Goal: Task Accomplishment & Management: Use online tool/utility

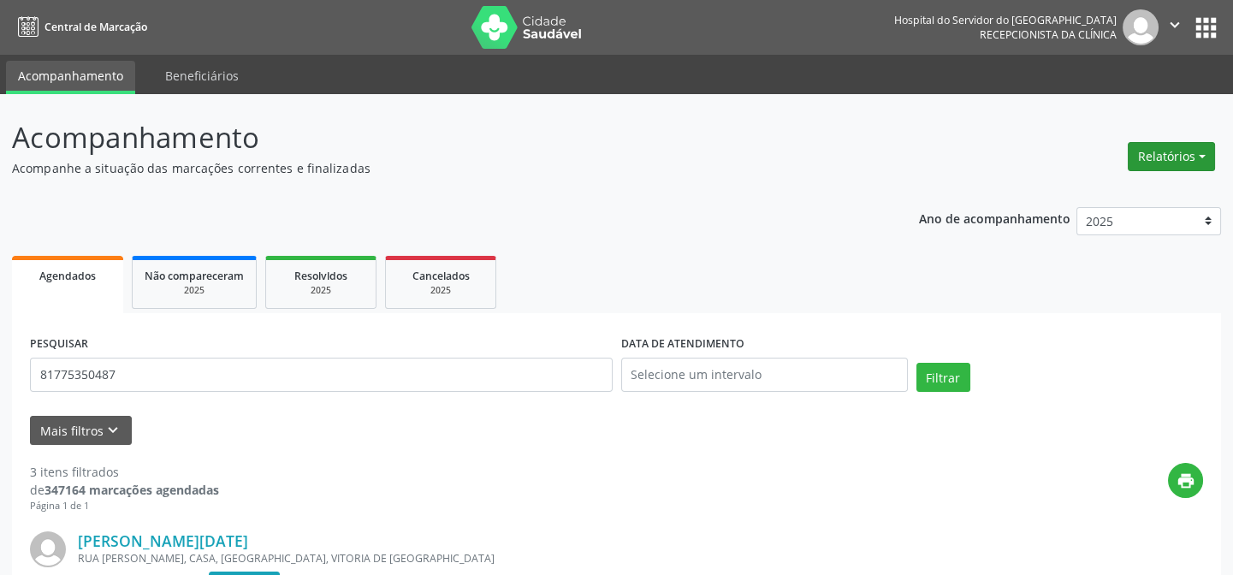
click at [1183, 157] on button "Relatórios" at bounding box center [1171, 156] width 87 height 29
click at [1143, 188] on link "Agendamentos" at bounding box center [1123, 193] width 184 height 24
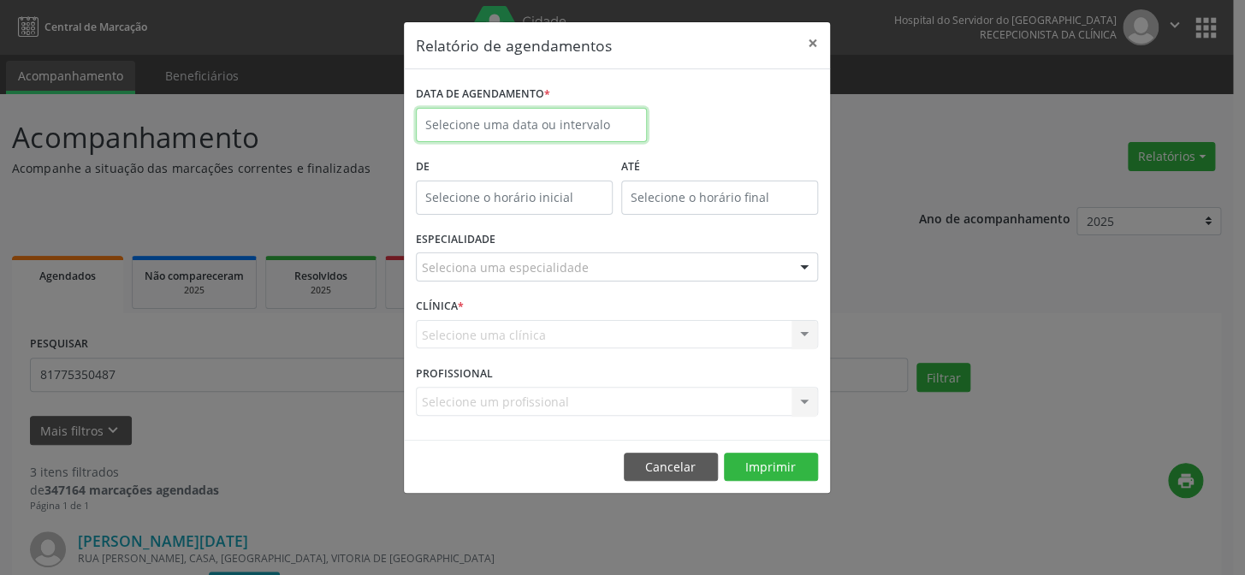
click at [549, 126] on input "text" at bounding box center [531, 125] width 231 height 34
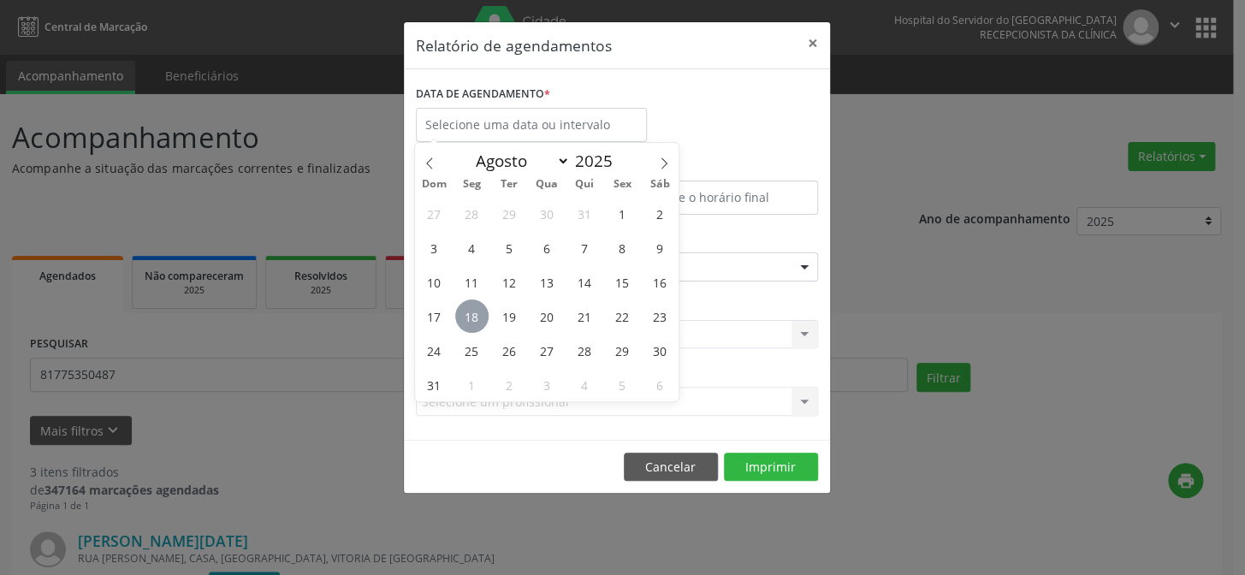
click at [462, 308] on span "18" at bounding box center [471, 316] width 33 height 33
type input "[DATE]"
click at [462, 308] on span "18" at bounding box center [471, 316] width 33 height 33
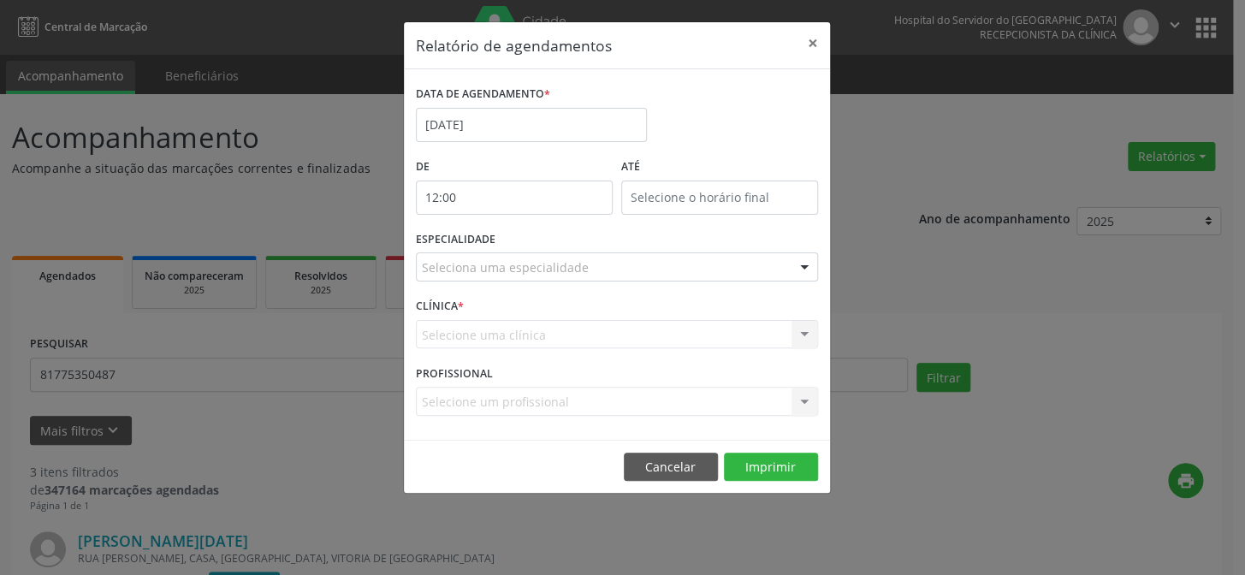
click at [525, 193] on input "12:00" at bounding box center [514, 198] width 197 height 34
click at [536, 240] on span at bounding box center [538, 242] width 12 height 17
type input "11:00"
type input "11"
click at [536, 240] on span at bounding box center [538, 242] width 12 height 17
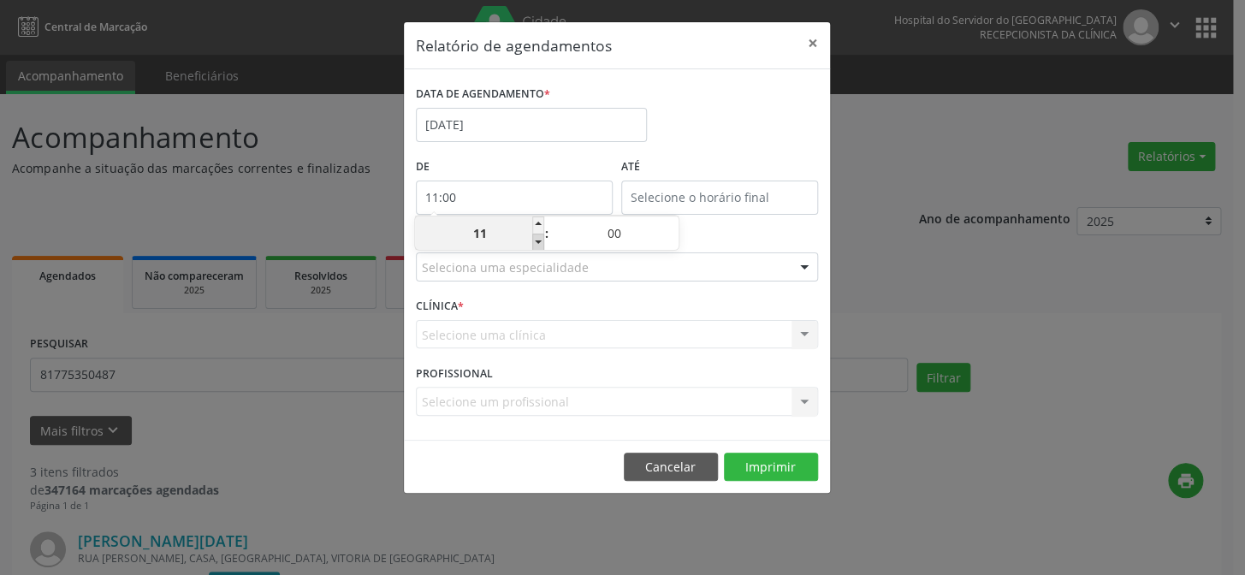
type input "10:00"
type input "10"
click at [536, 240] on span at bounding box center [538, 242] width 12 height 17
type input "09:00"
type input "09"
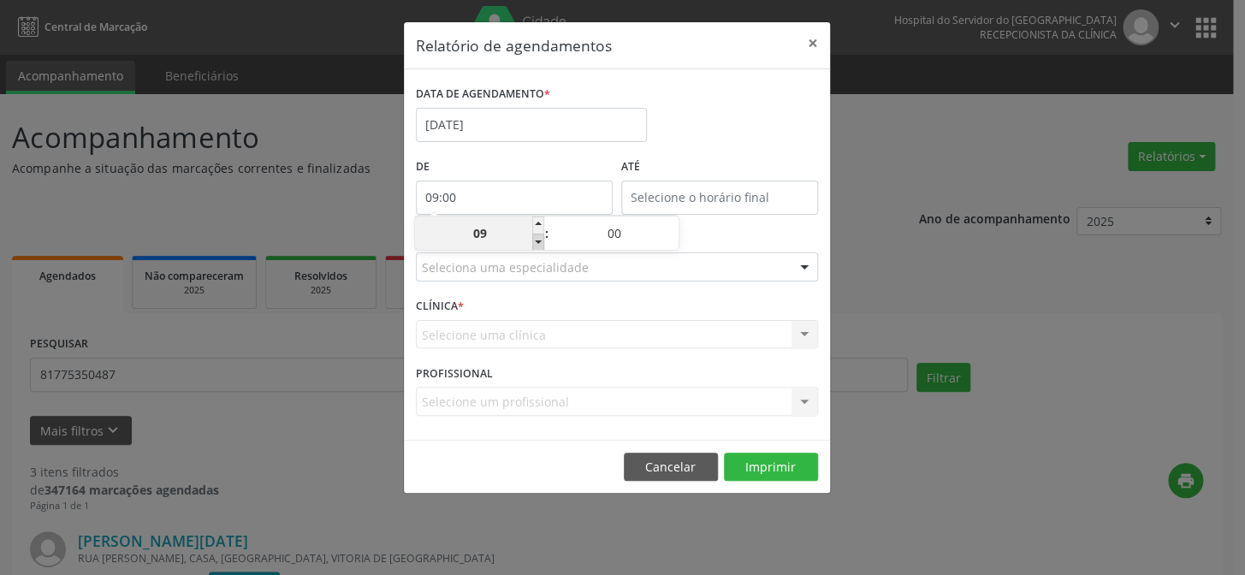
click at [536, 240] on span at bounding box center [538, 242] width 12 height 17
type input "08:00"
type input "08"
click at [536, 240] on span at bounding box center [538, 242] width 12 height 17
type input "07:00"
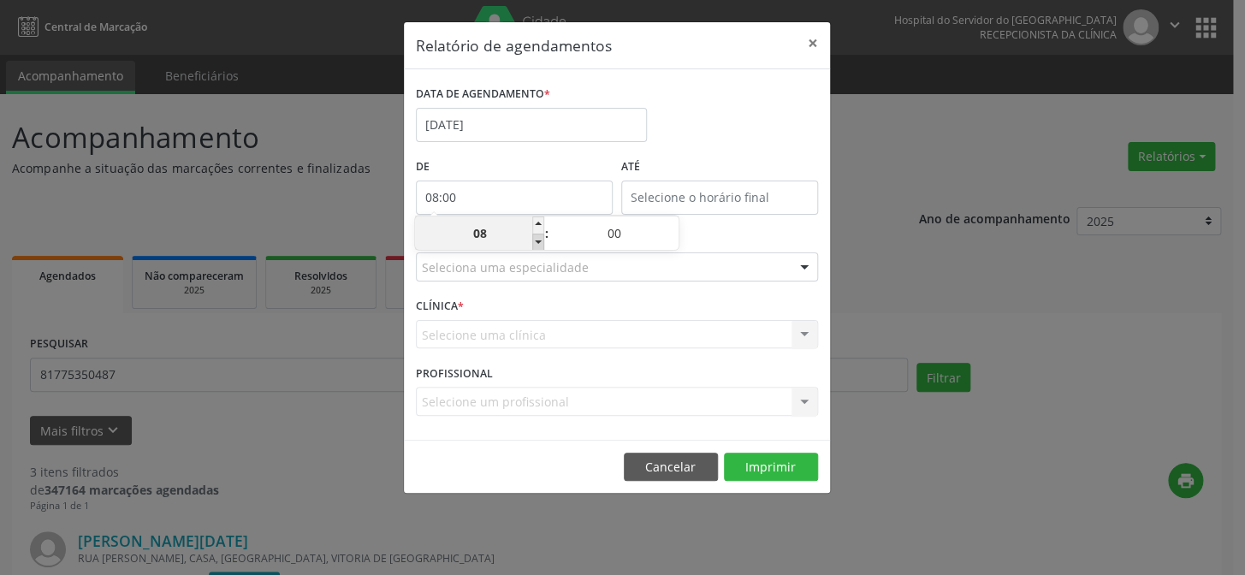
type input "07"
click at [536, 240] on span at bounding box center [538, 242] width 12 height 17
type input "06:00"
type input "06"
click at [536, 223] on span at bounding box center [538, 225] width 12 height 17
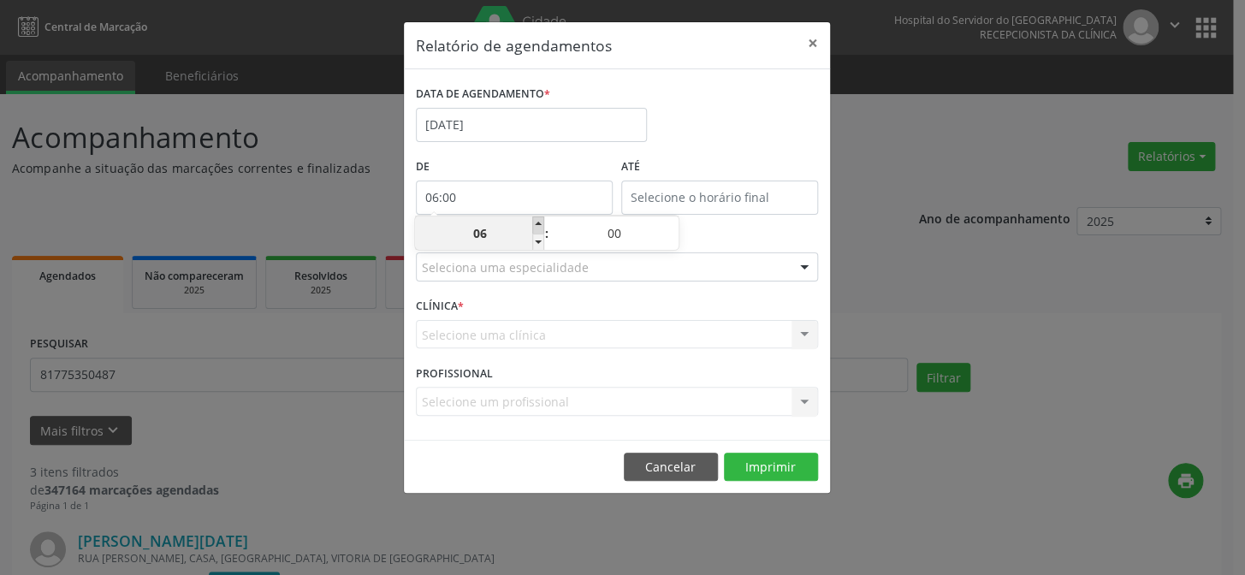
type input "07:00"
type input "07"
click at [697, 192] on input "12:00" at bounding box center [719, 198] width 197 height 34
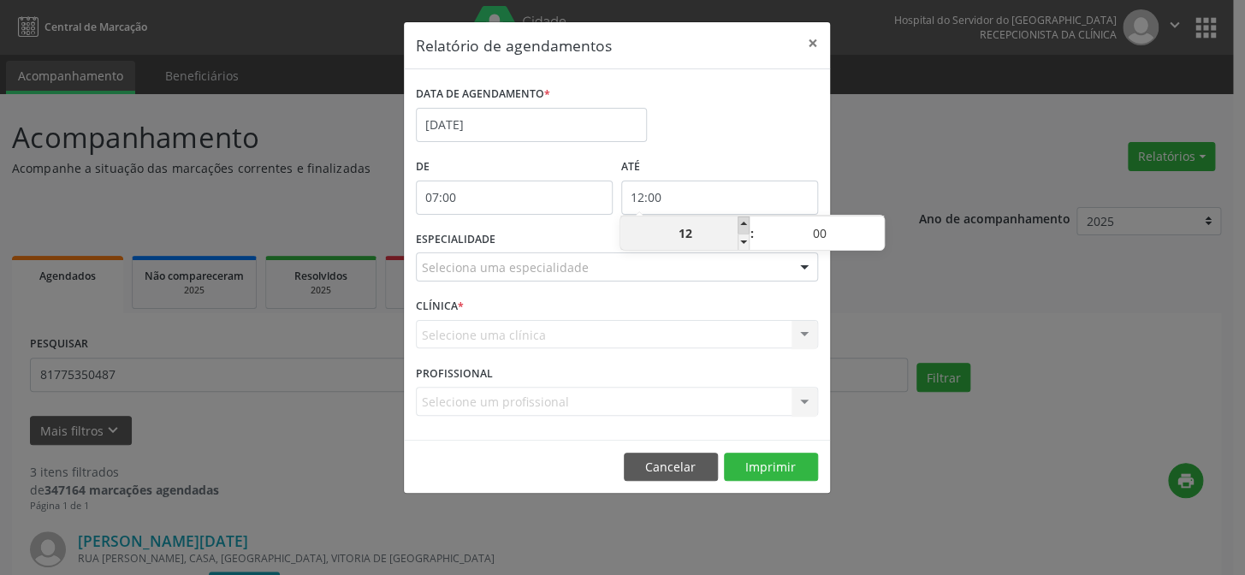
click at [744, 224] on span at bounding box center [744, 225] width 12 height 17
type input "13:00"
type input "13"
click at [744, 224] on span at bounding box center [744, 225] width 12 height 17
type input "14:00"
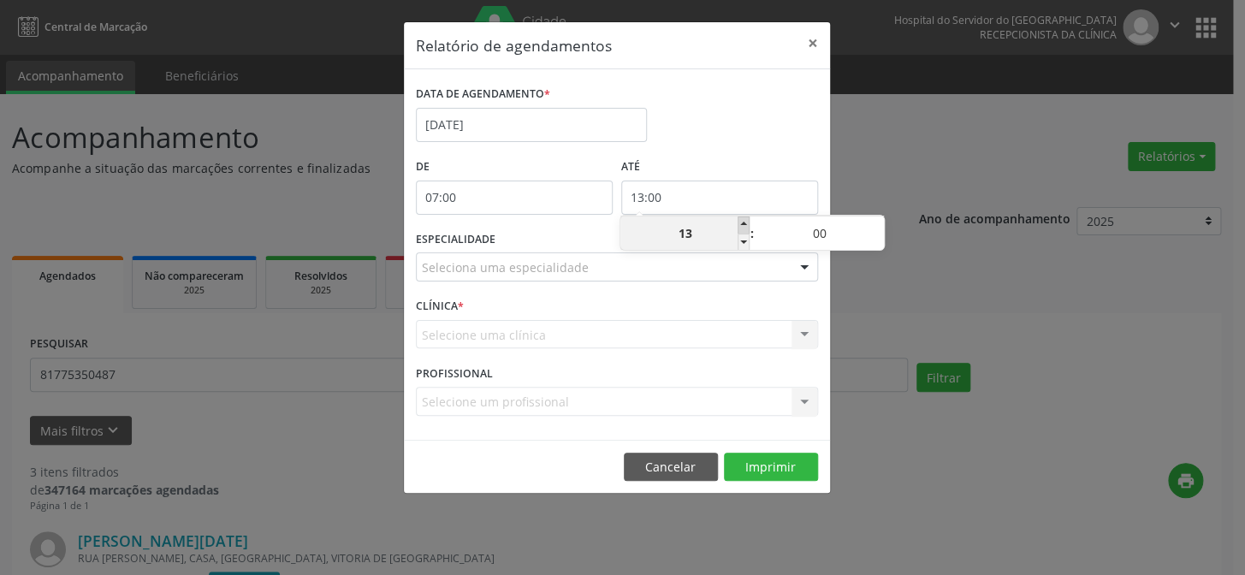
type input "14"
click at [744, 224] on span at bounding box center [744, 225] width 12 height 17
type input "15:00"
type input "15"
click at [744, 224] on span at bounding box center [744, 225] width 12 height 17
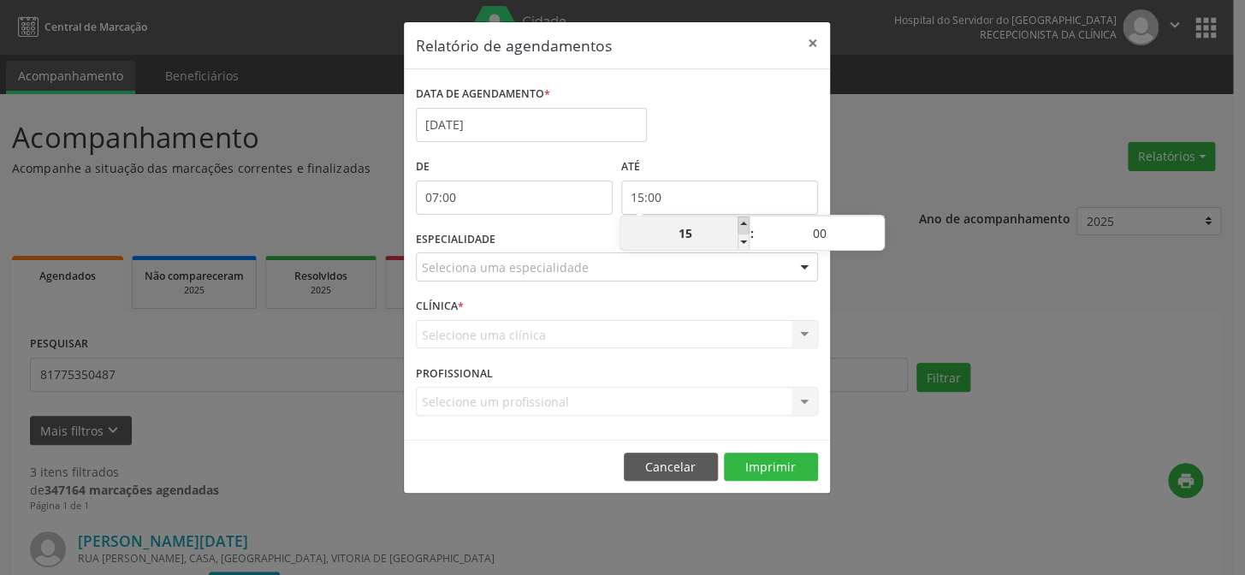
type input "16:00"
type input "16"
click at [744, 224] on span at bounding box center [744, 225] width 12 height 17
type input "17:00"
type input "17"
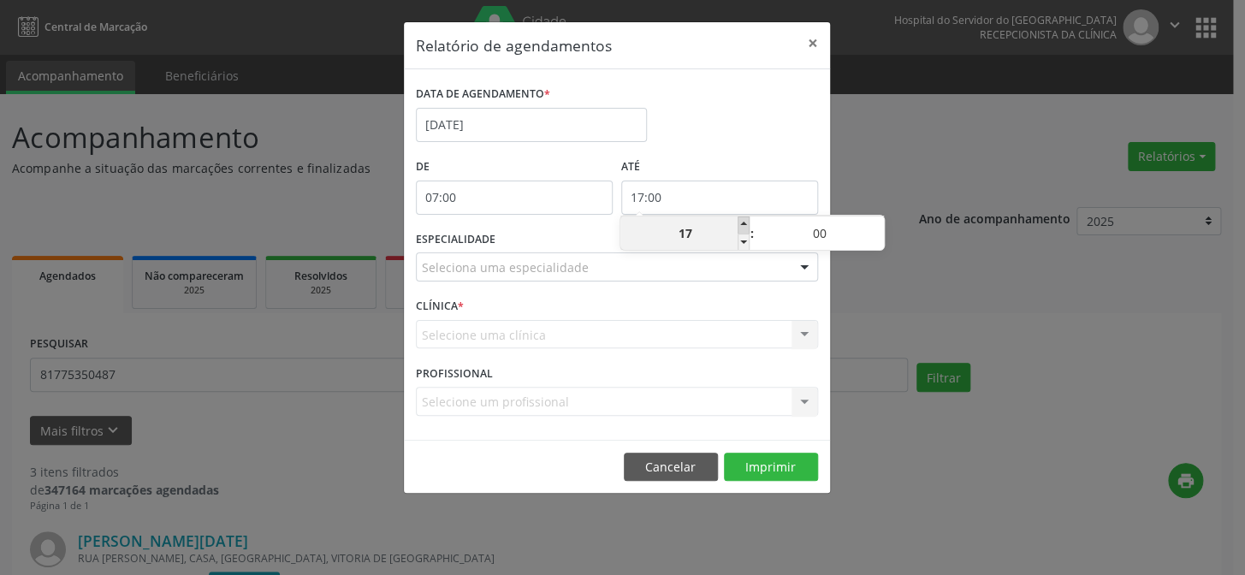
click at [744, 224] on span at bounding box center [744, 225] width 12 height 17
type input "18:00"
type input "18"
click at [744, 224] on span at bounding box center [744, 225] width 12 height 17
type input "19:00"
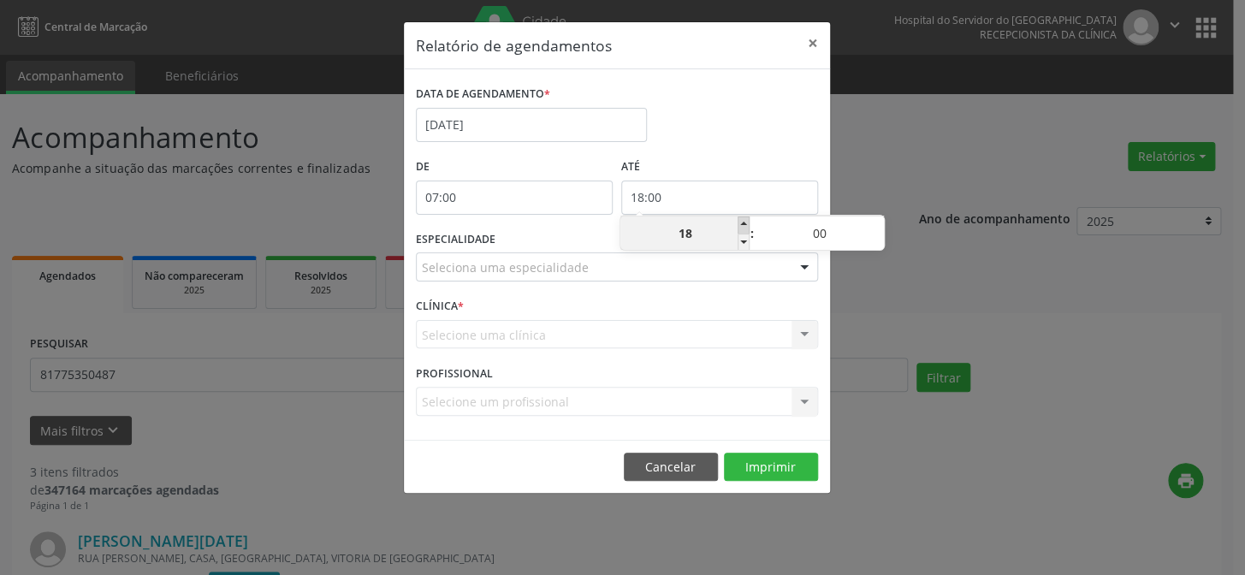
type input "19"
click at [744, 224] on span at bounding box center [744, 225] width 12 height 17
type input "20:00"
type input "20"
click at [744, 224] on span at bounding box center [744, 225] width 12 height 17
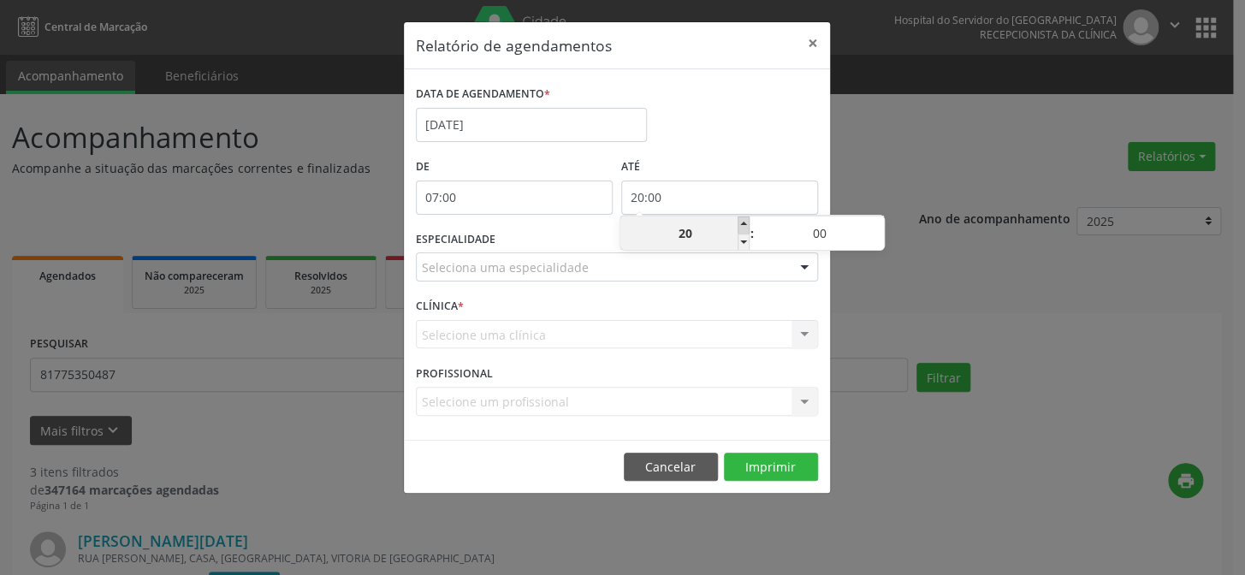
type input "21:00"
type input "21"
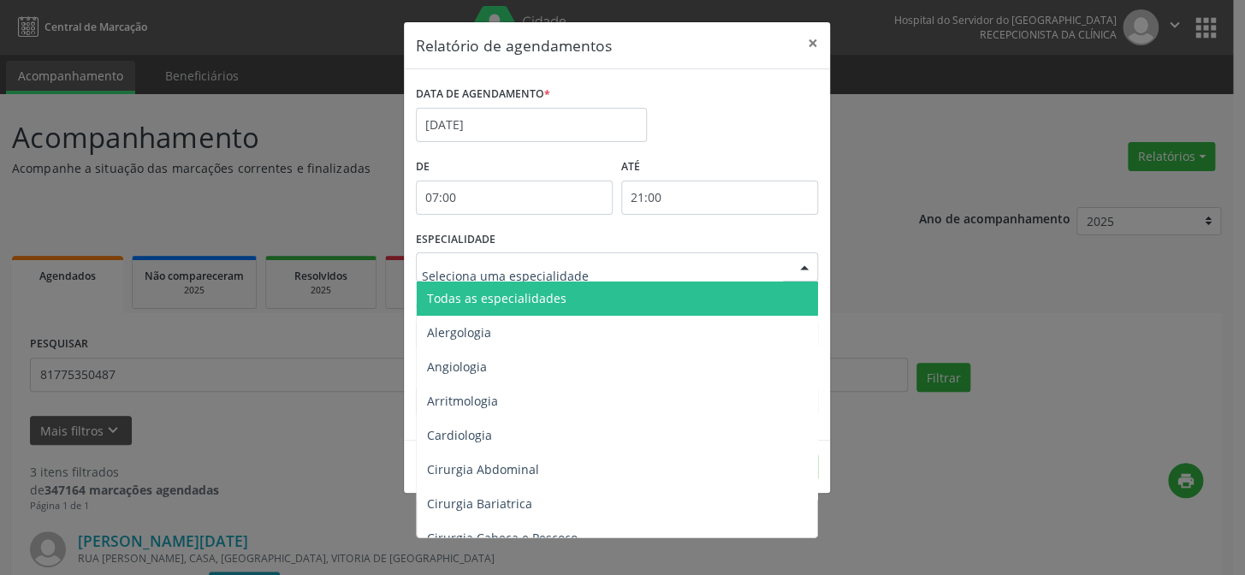
click at [804, 270] on div at bounding box center [805, 267] width 26 height 29
click at [712, 289] on span "Todas as especialidades" at bounding box center [618, 299] width 403 height 34
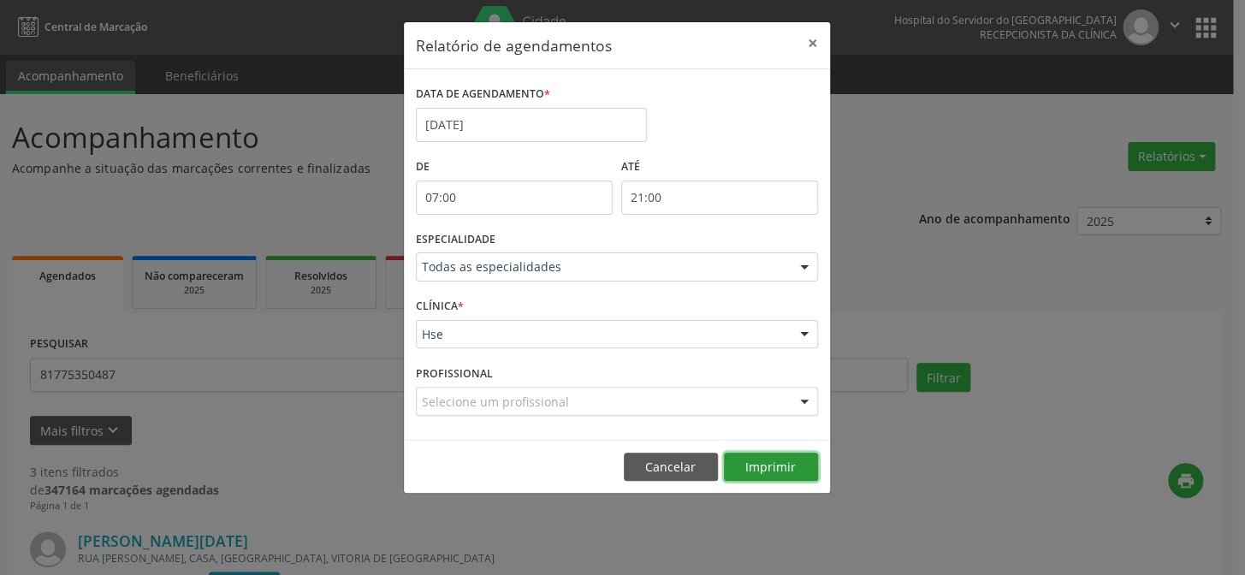
click at [773, 460] on button "Imprimir" at bounding box center [771, 467] width 94 height 29
